Goal: Find contact information: Find contact information

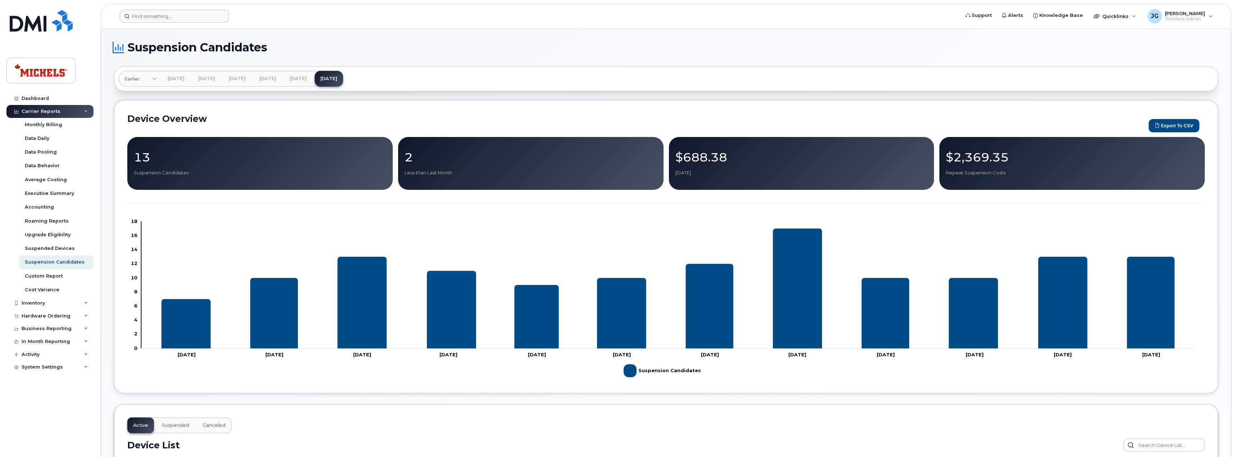
scroll to position [587, 0]
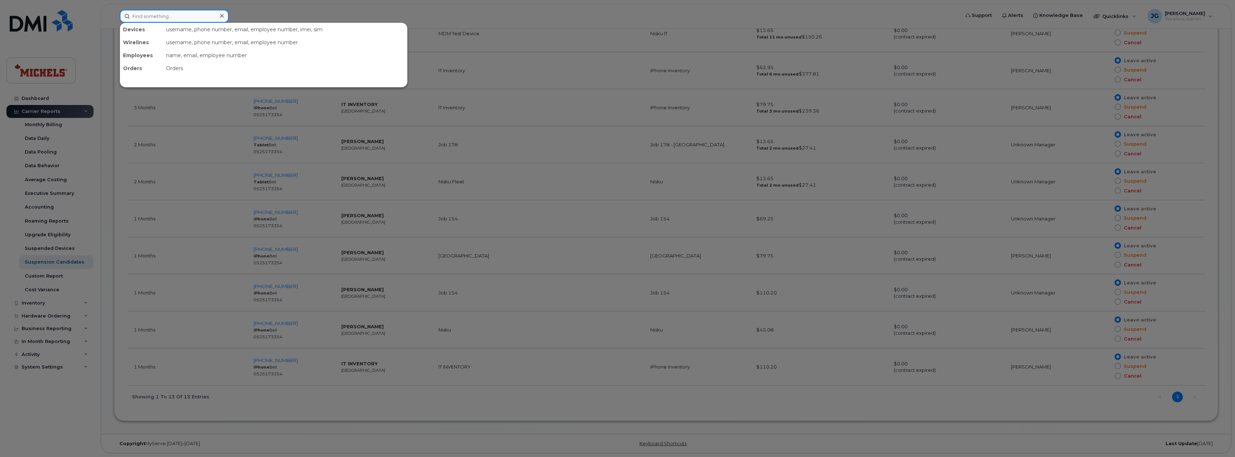
click at [145, 14] on input at bounding box center [174, 16] width 109 height 13
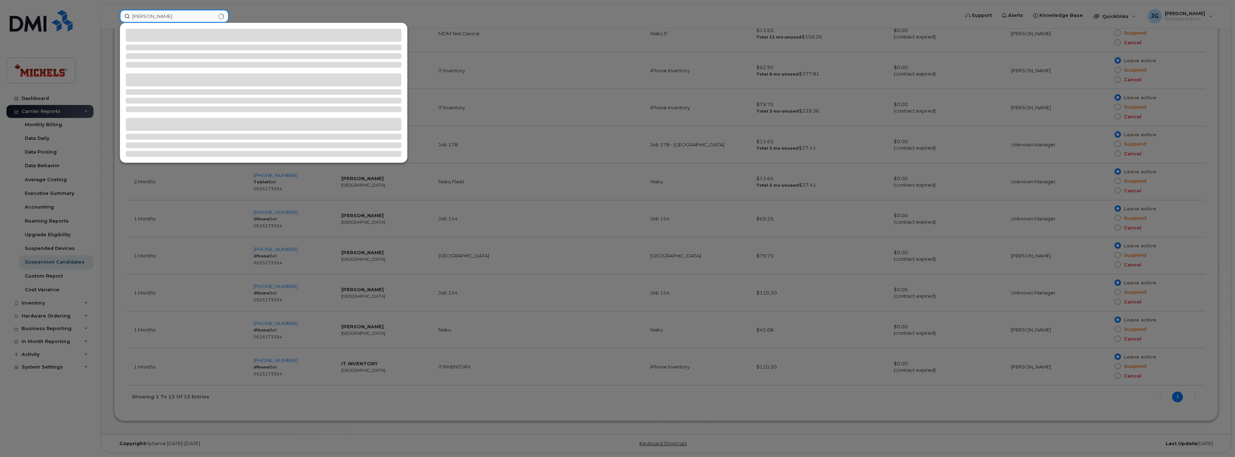
type input "alex"
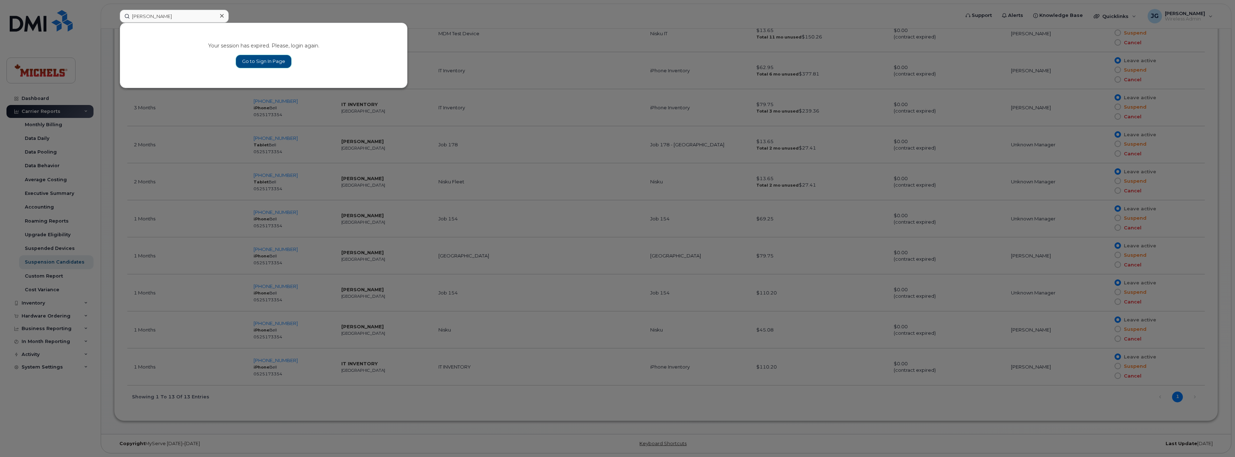
click at [264, 60] on link "Go to Sign In Page" at bounding box center [263, 61] width 55 height 13
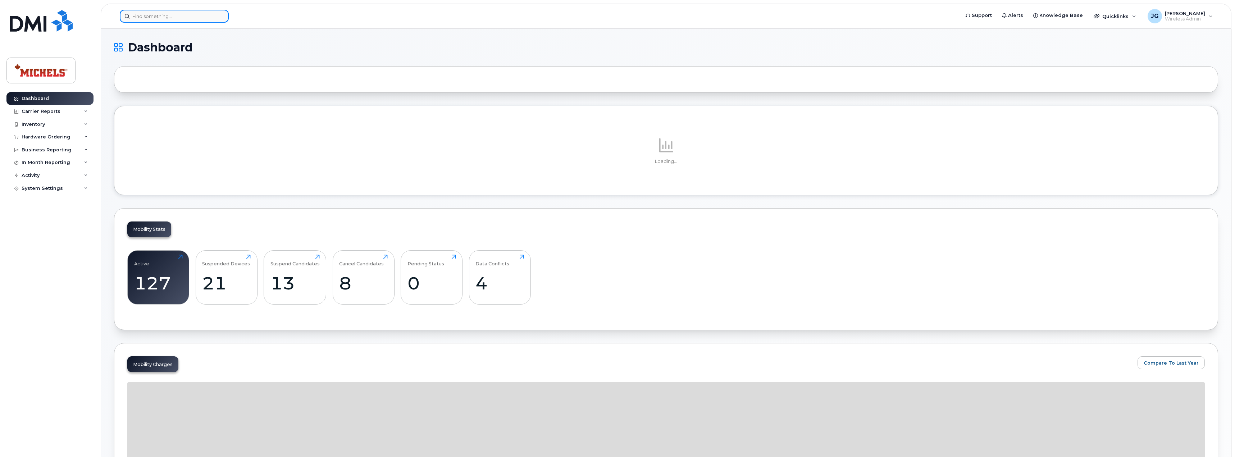
click at [155, 20] on input at bounding box center [174, 16] width 109 height 13
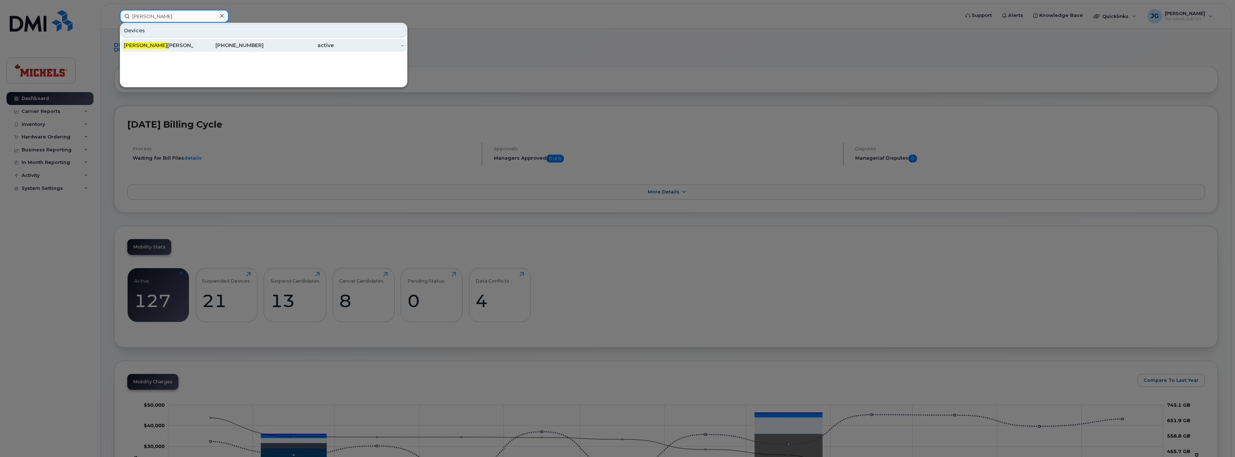
type input "alex"
click at [205, 48] on div "780-868-1474" at bounding box center [229, 45] width 70 height 7
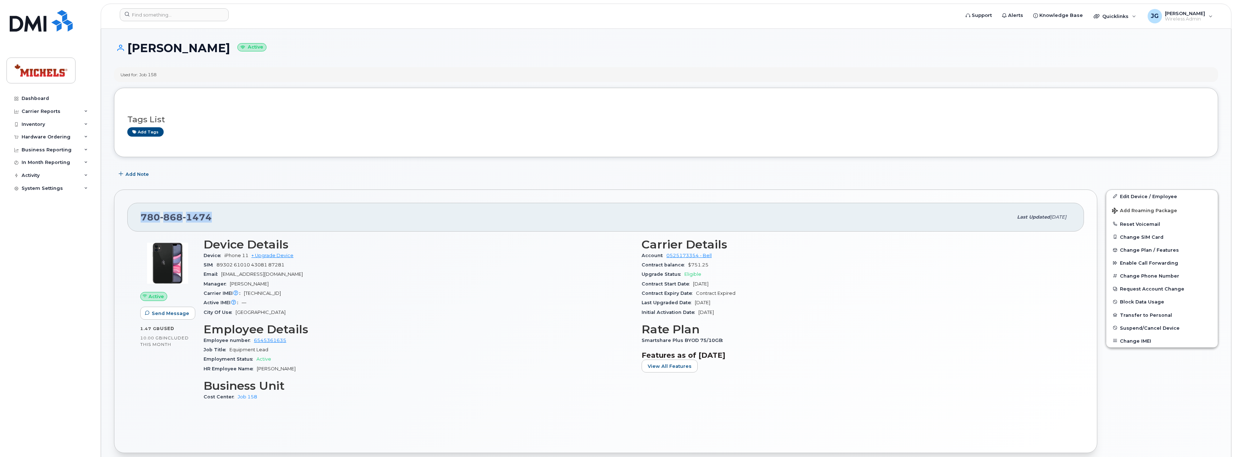
drag, startPoint x: 211, startPoint y: 215, endPoint x: 141, endPoint y: 216, distance: 69.8
click at [141, 216] on div "[PHONE_NUMBER]" at bounding box center [577, 217] width 872 height 15
copy span "[PHONE_NUMBER]"
